Goal: Navigation & Orientation: Find specific page/section

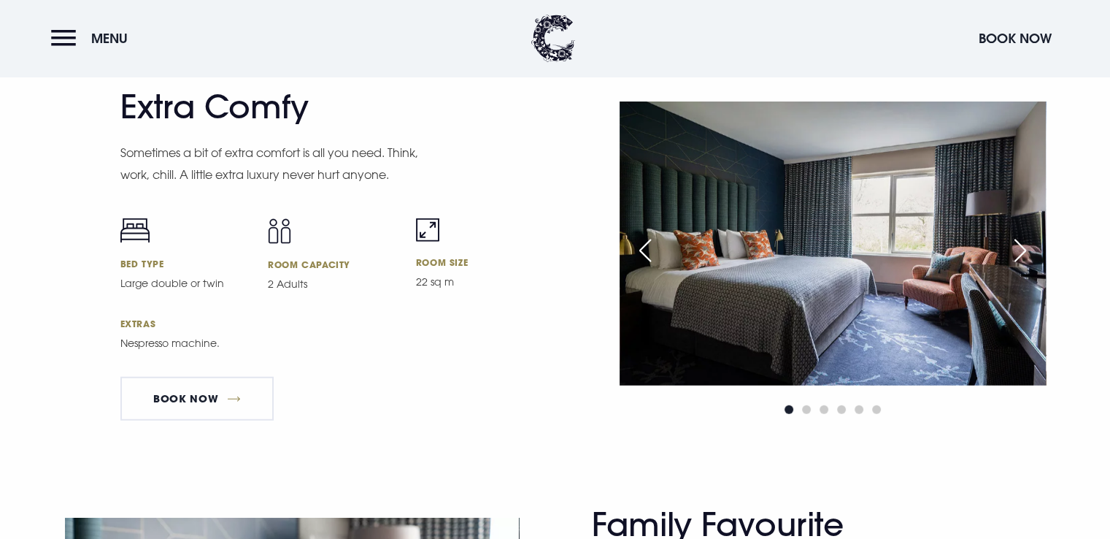
scroll to position [3831, 0]
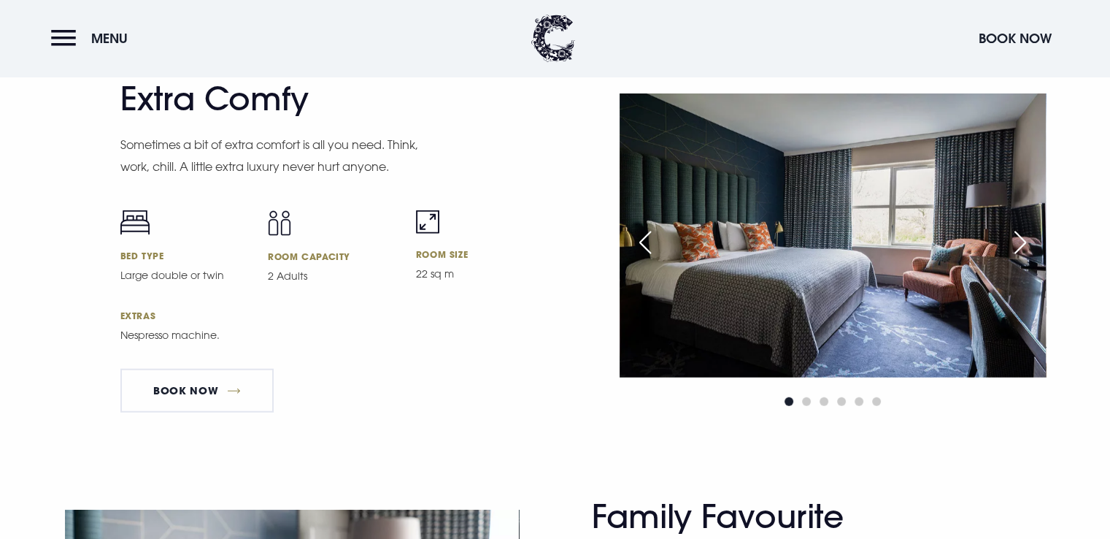
click at [823, 182] on img at bounding box center [833, 235] width 426 height 284
click at [803, 406] on span "Go to slide 2" at bounding box center [806, 401] width 9 height 9
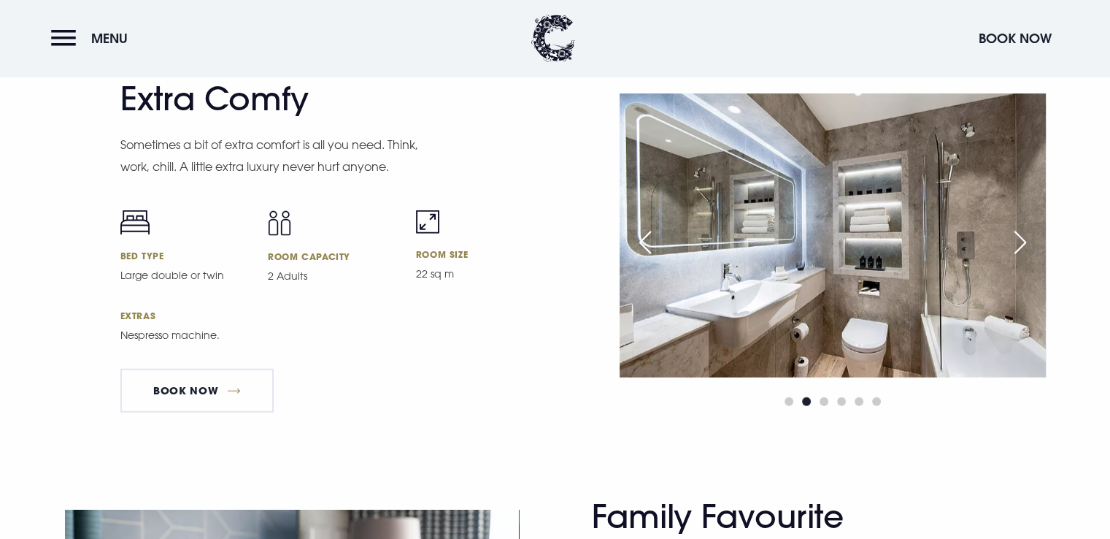
click at [644, 247] on div "Previous slide" at bounding box center [645, 242] width 36 height 32
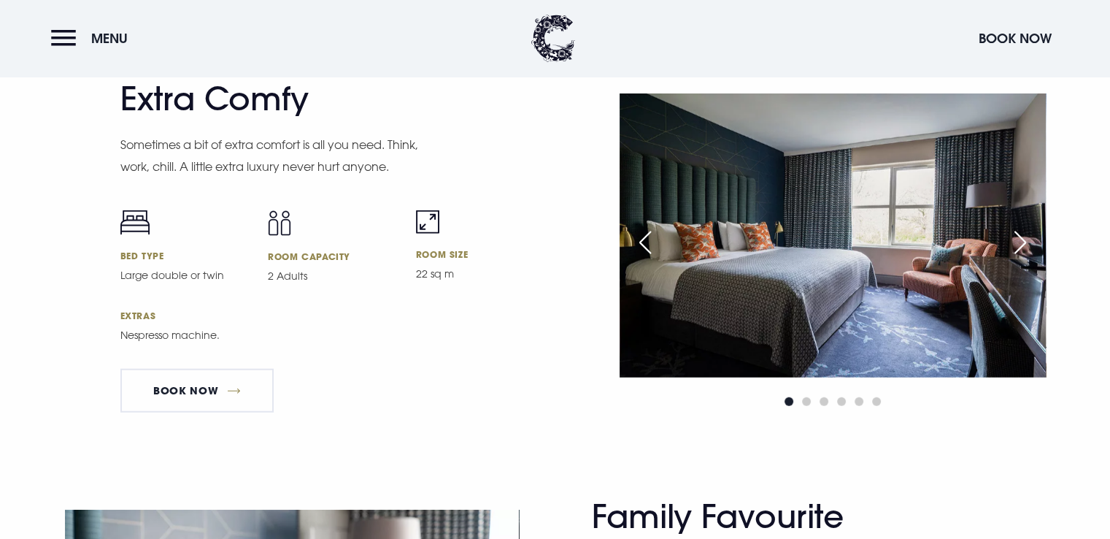
click at [1021, 249] on div "Next slide" at bounding box center [1020, 242] width 36 height 32
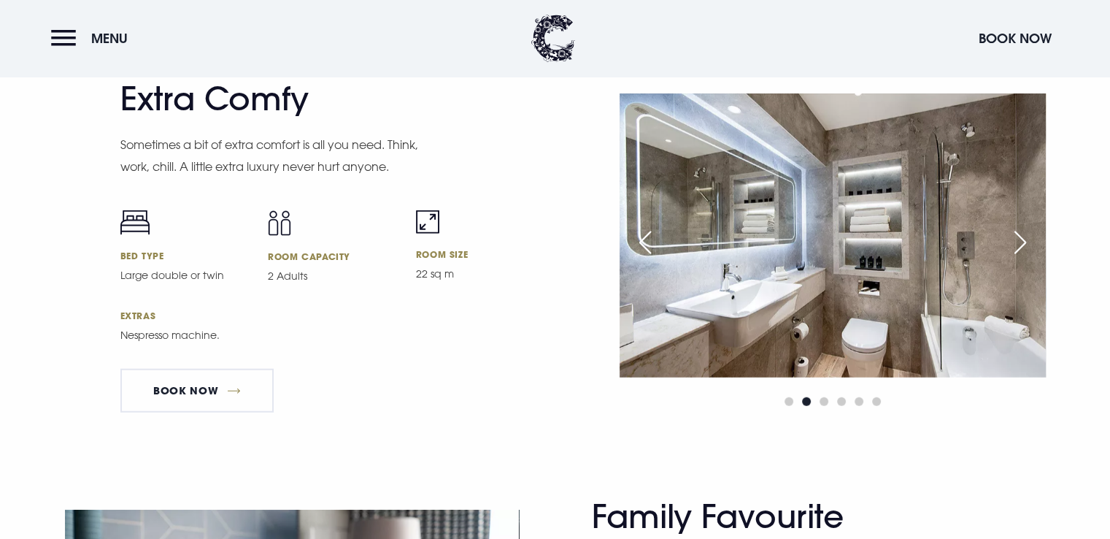
click at [1021, 249] on div "Next slide" at bounding box center [1020, 242] width 36 height 32
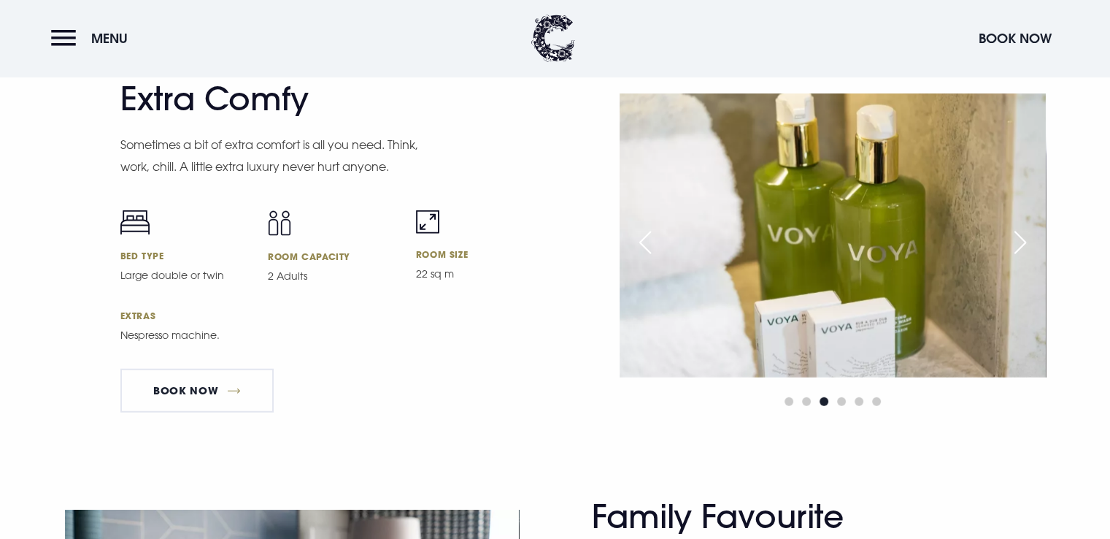
click at [1021, 249] on div "Next slide" at bounding box center [1020, 242] width 36 height 32
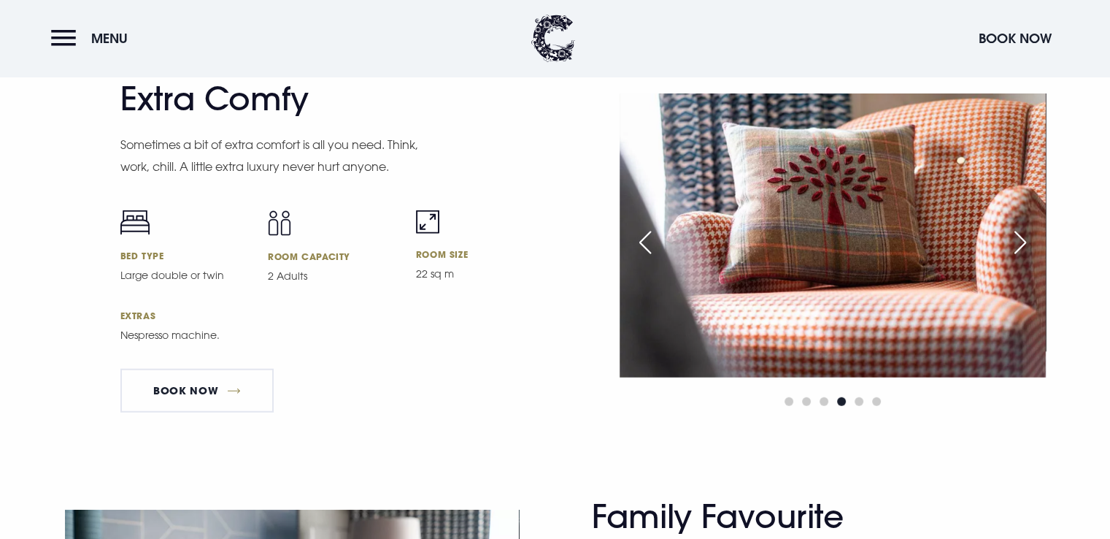
click at [1021, 249] on div "Next slide" at bounding box center [1020, 242] width 36 height 32
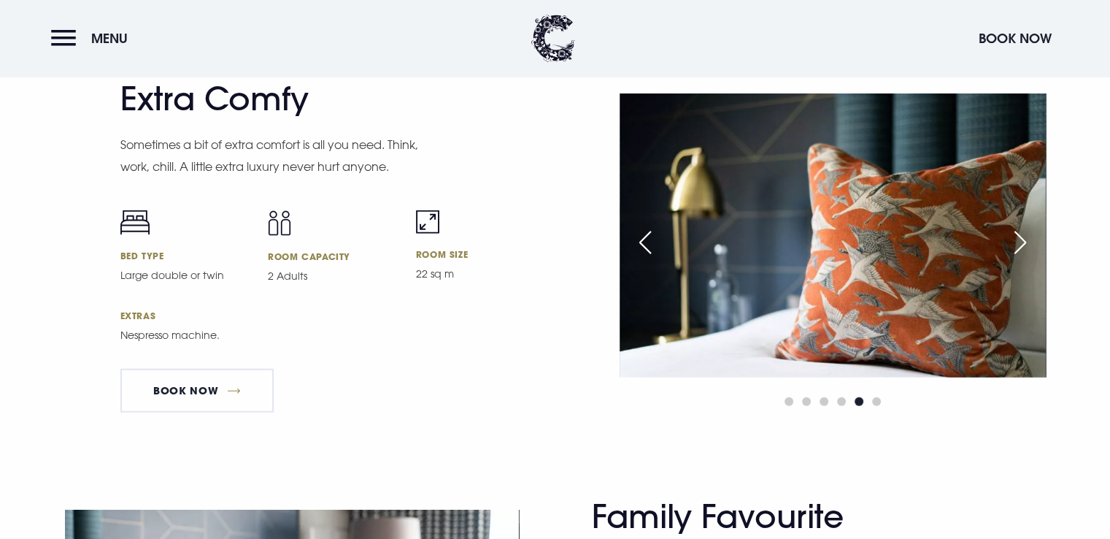
click at [1021, 249] on div "Next slide" at bounding box center [1020, 242] width 36 height 32
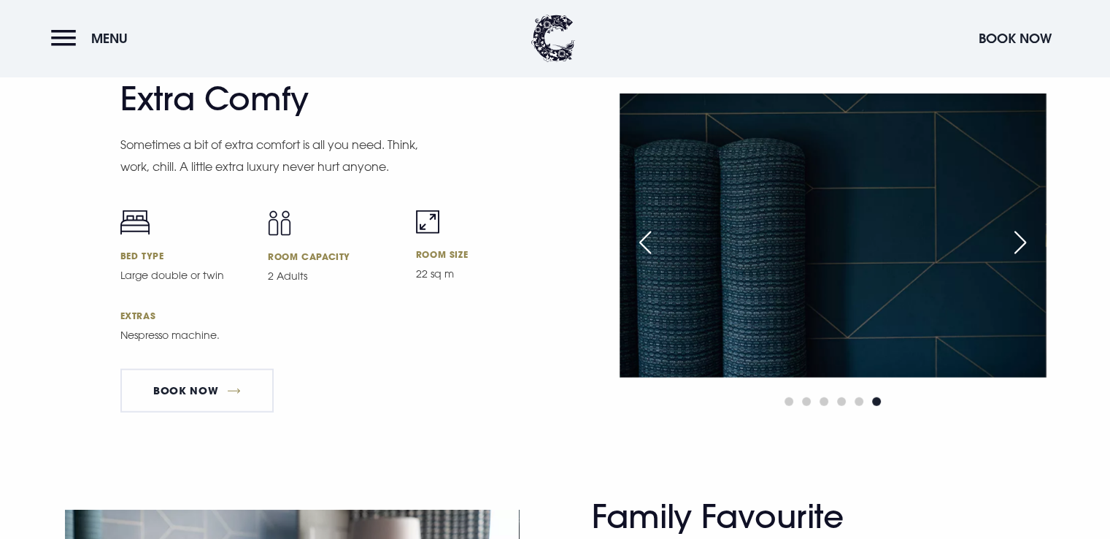
click at [1021, 249] on div "Next slide" at bounding box center [1020, 242] width 36 height 32
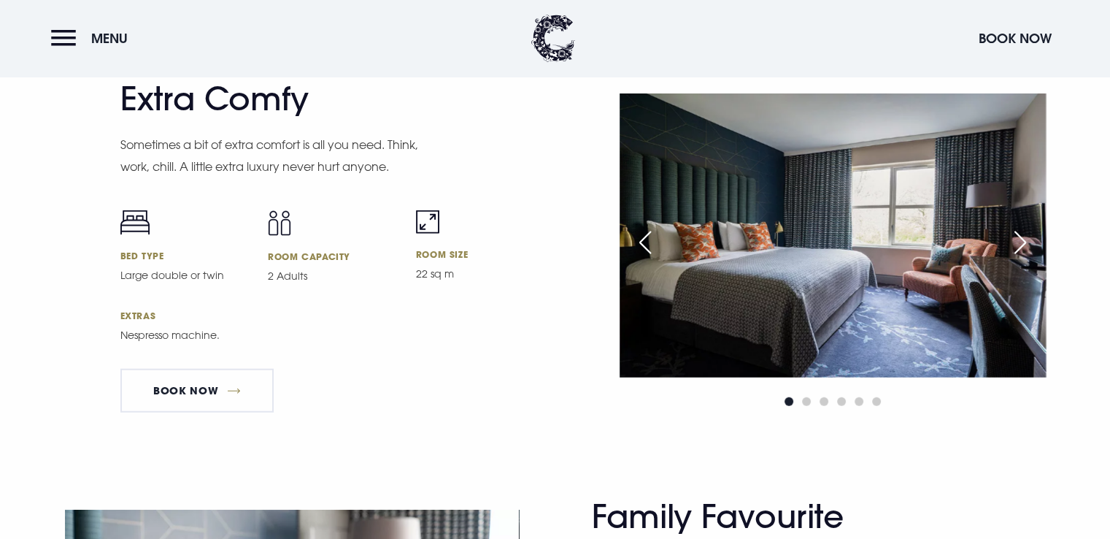
click at [1021, 249] on div "Next slide" at bounding box center [1020, 242] width 36 height 32
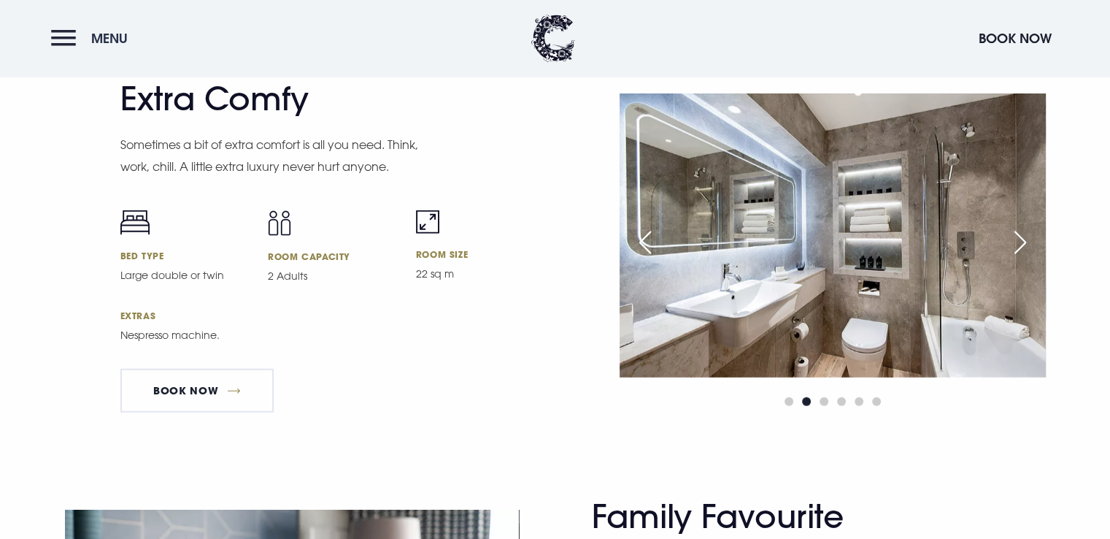
click at [61, 38] on button "Menu" at bounding box center [93, 38] width 84 height 31
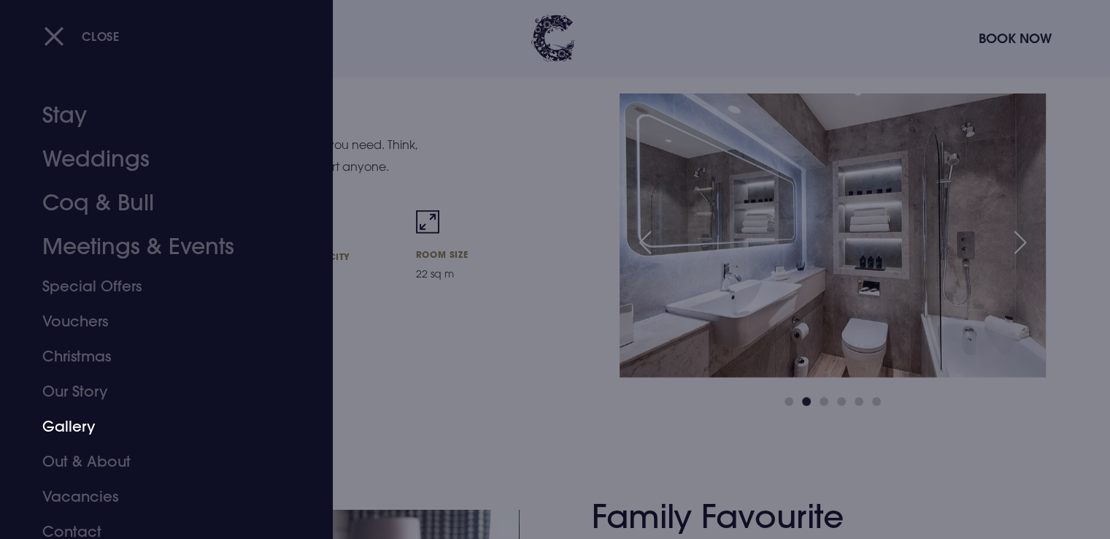
click at [75, 426] on link "Gallery" at bounding box center [157, 426] width 231 height 35
